Goal: Complete application form

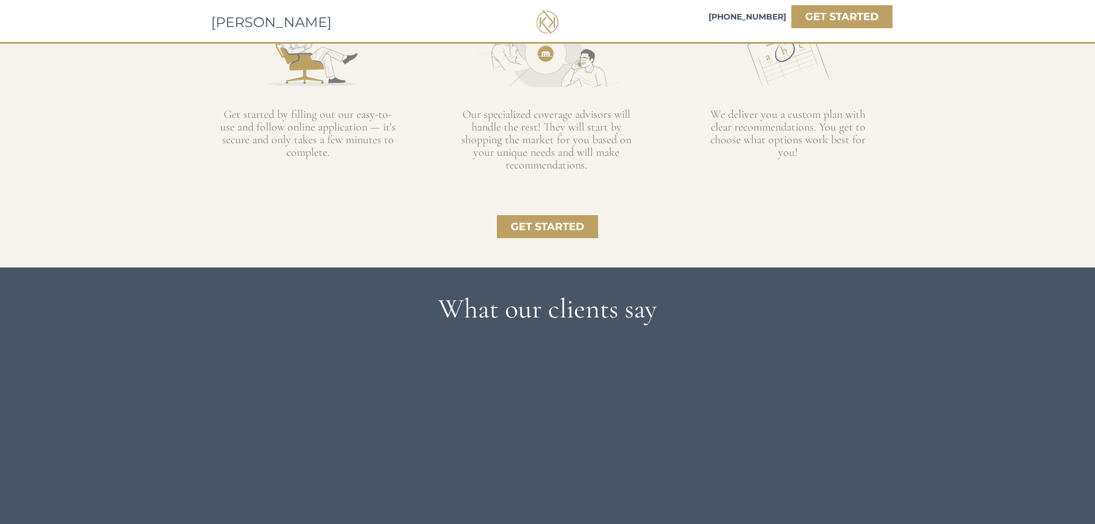
scroll to position [1150, 0]
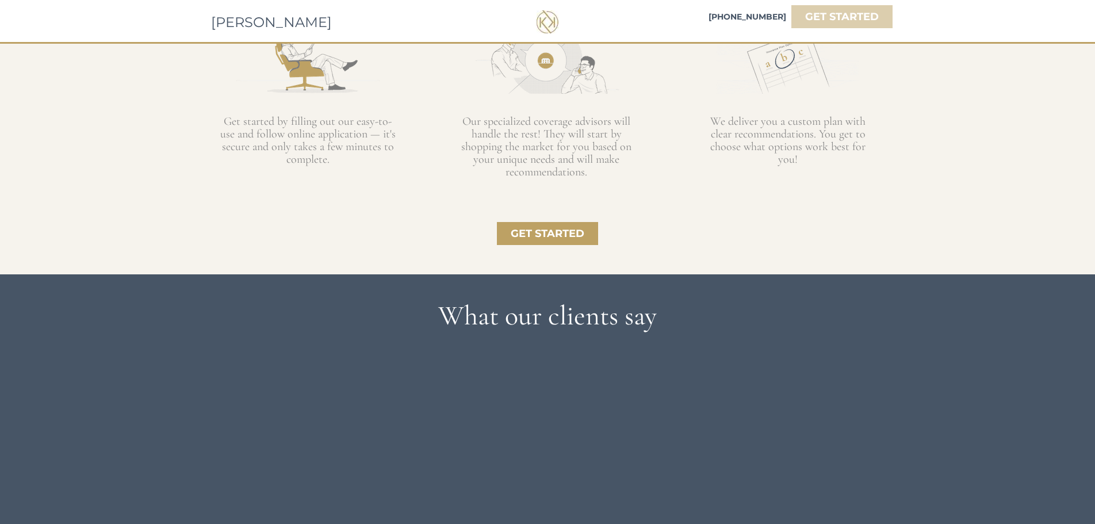
click at [838, 16] on strong "GET STARTED" at bounding box center [842, 16] width 74 height 13
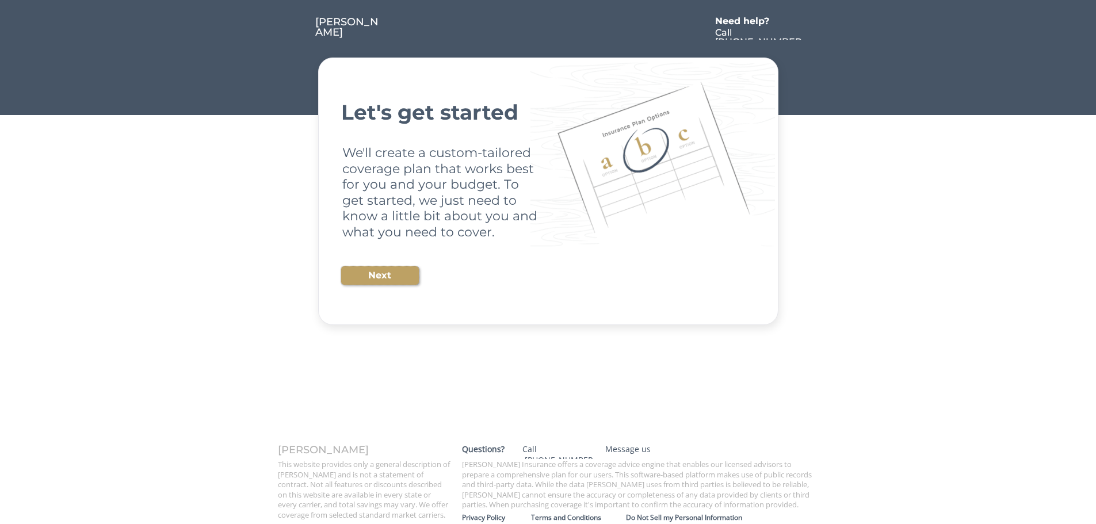
click at [363, 274] on button "Next" at bounding box center [380, 275] width 78 height 18
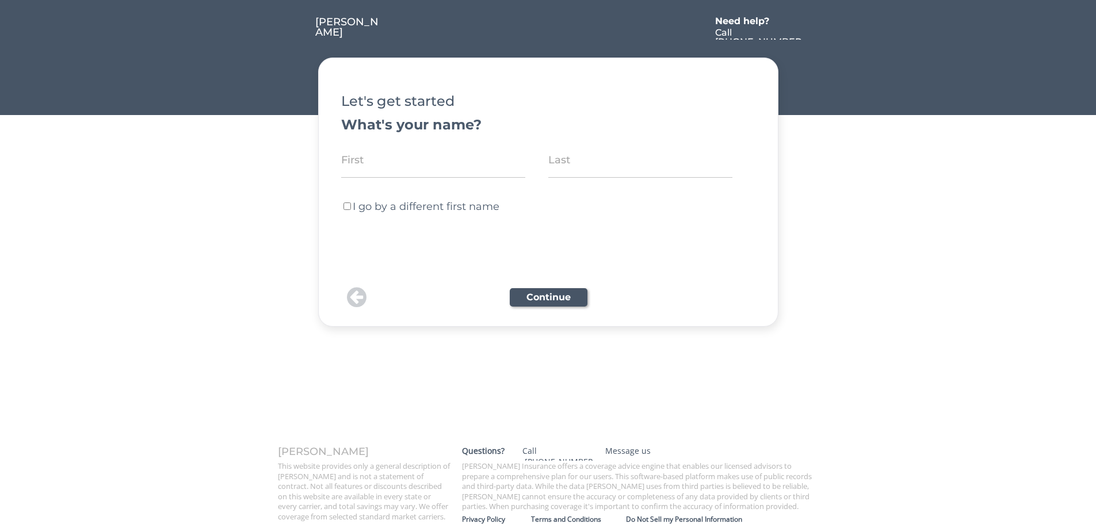
click at [360, 295] on button at bounding box center [357, 297] width 26 height 23
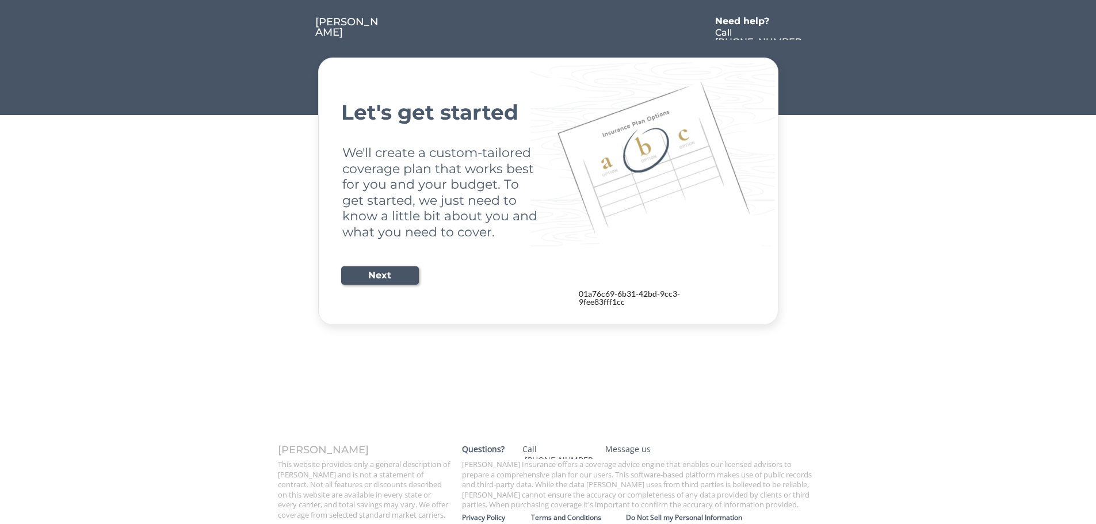
click at [986, 288] on div "[PERSON_NAME] Need help? Call [PHONE_NUMBER] Let's get started We'll create a c…" at bounding box center [548, 163] width 1096 height 326
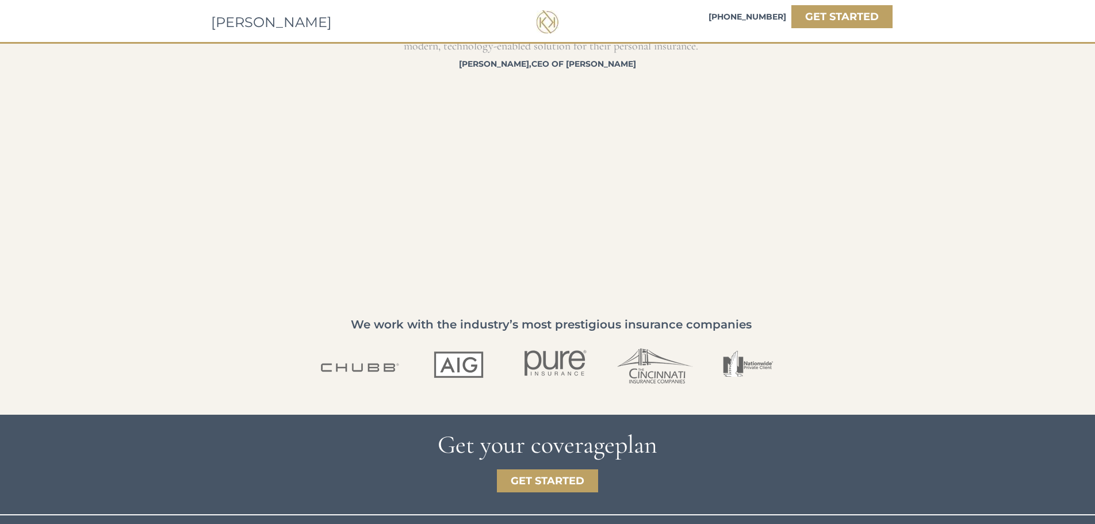
scroll to position [1708, 0]
